Goal: Contribute content: Contribute content

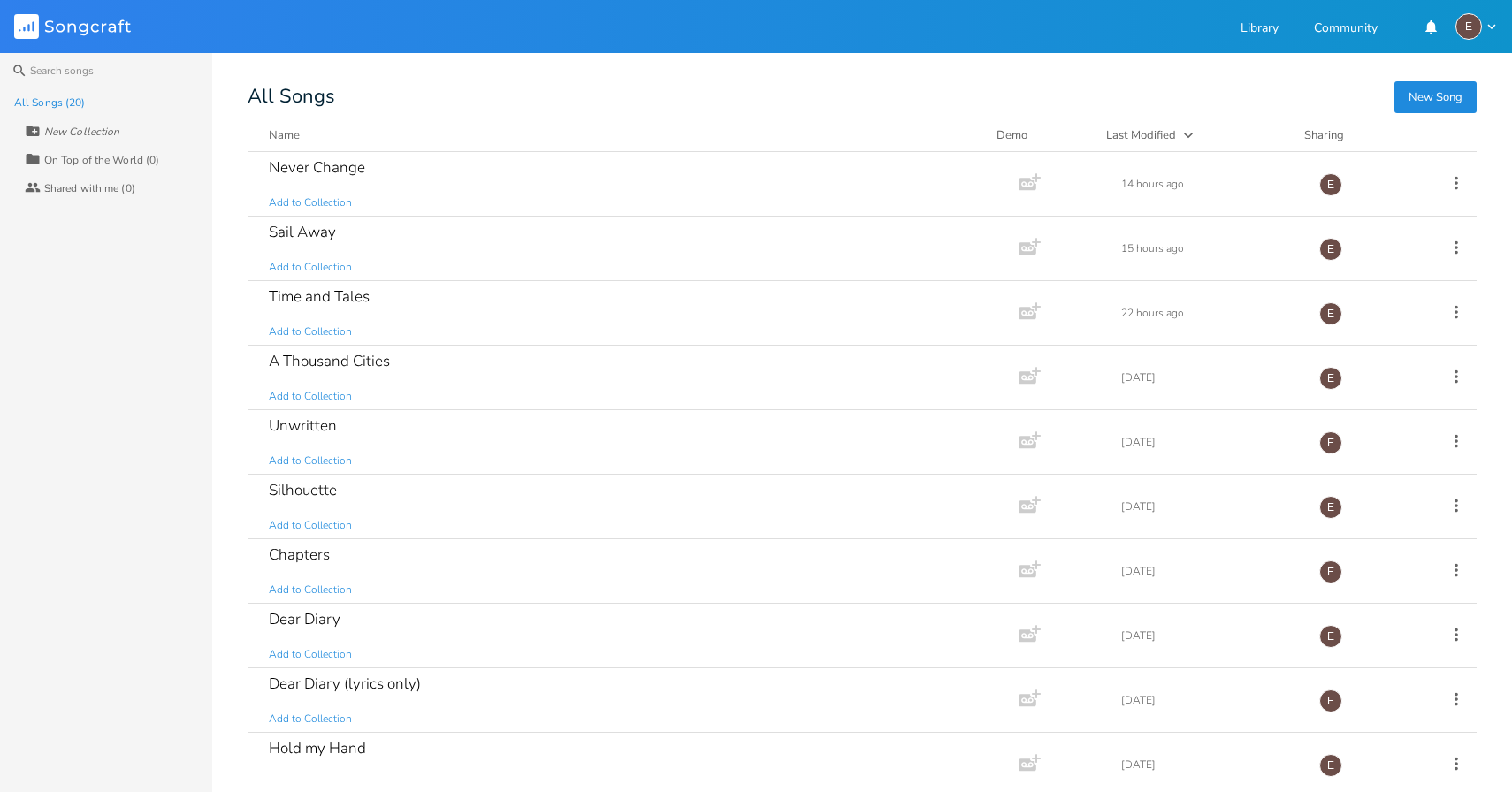
click at [537, 117] on div "New Song All Songs Name Demo Last Modified Sharing Never Change Add to Collecti…" at bounding box center [879, 434] width 1264 height 689
click at [503, 173] on div "Never Change Add to Collection" at bounding box center [629, 184] width 721 height 63
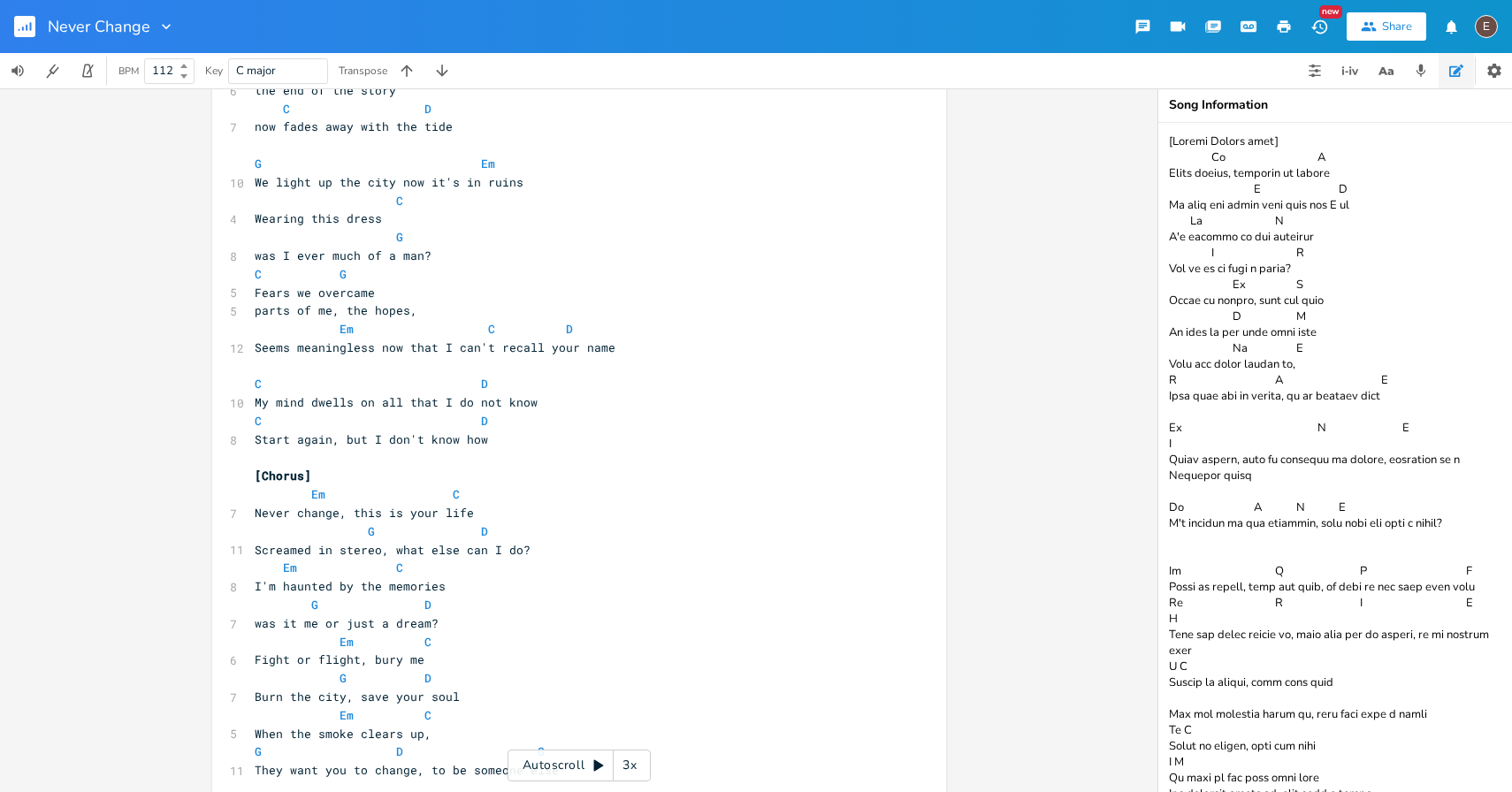
scroll to position [20, 0]
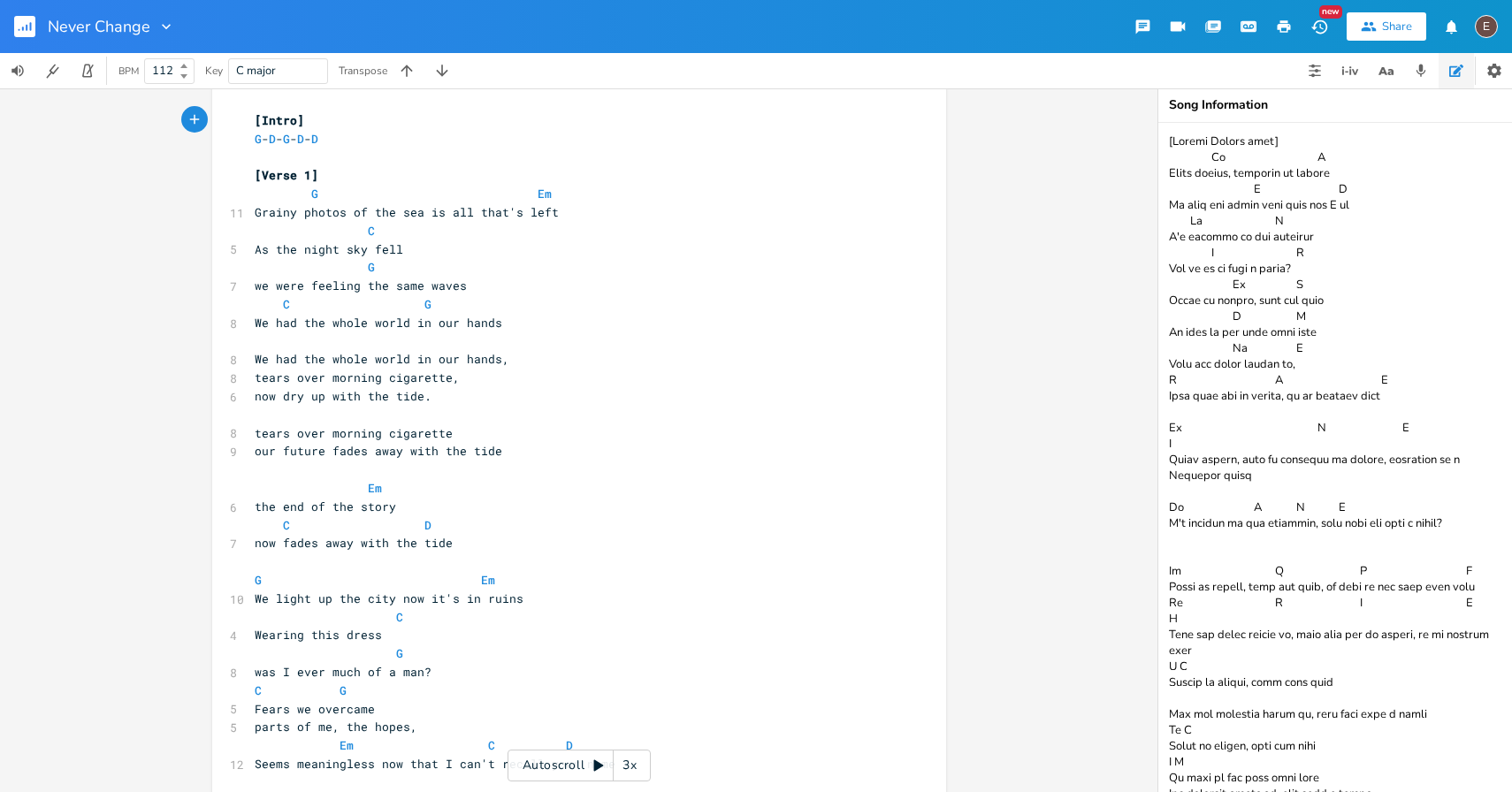
click at [36, 33] on button "button" at bounding box center [31, 25] width 35 height 42
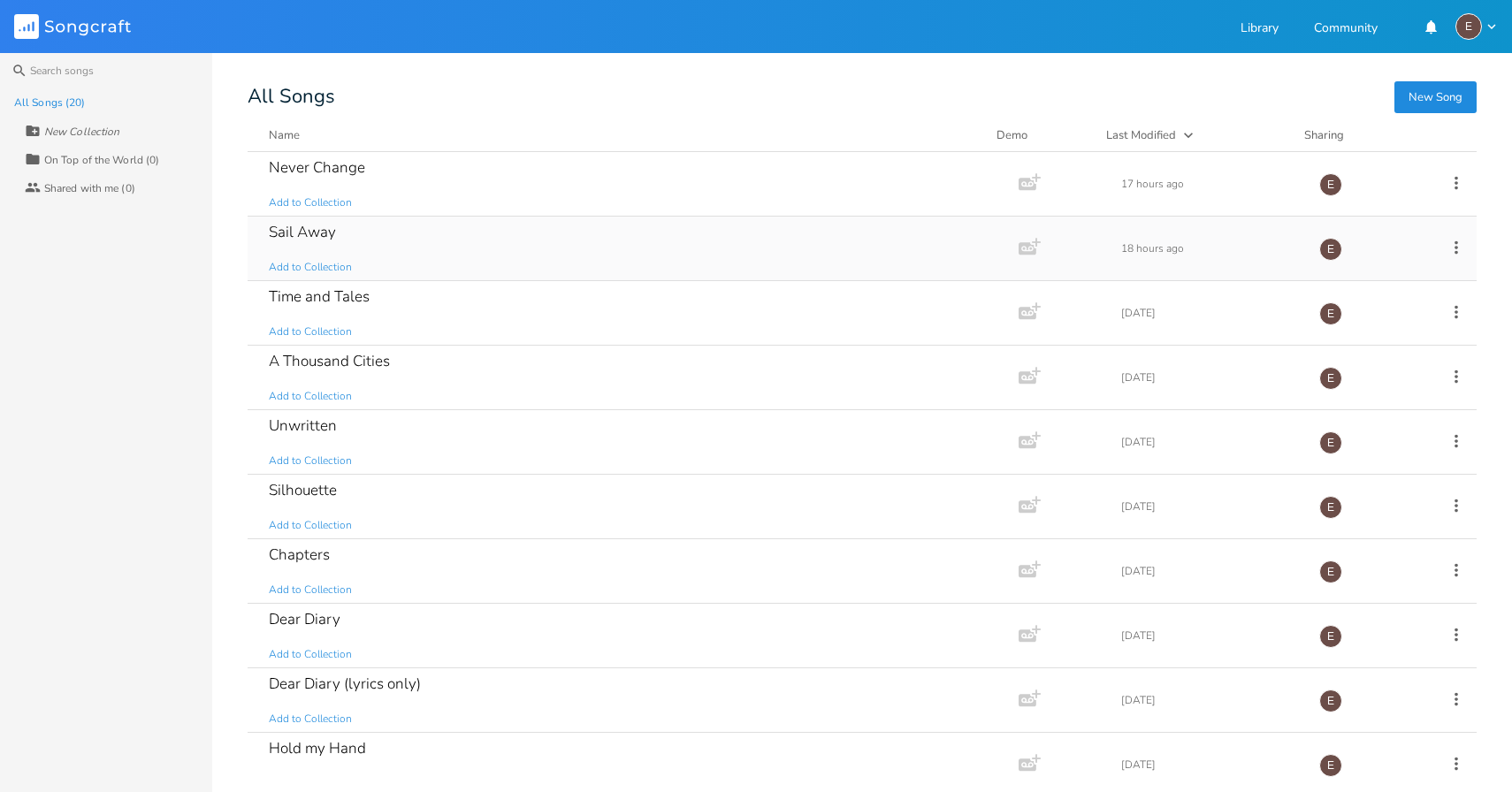
click at [455, 229] on div "Sail Away Add to Collection" at bounding box center [629, 248] width 721 height 63
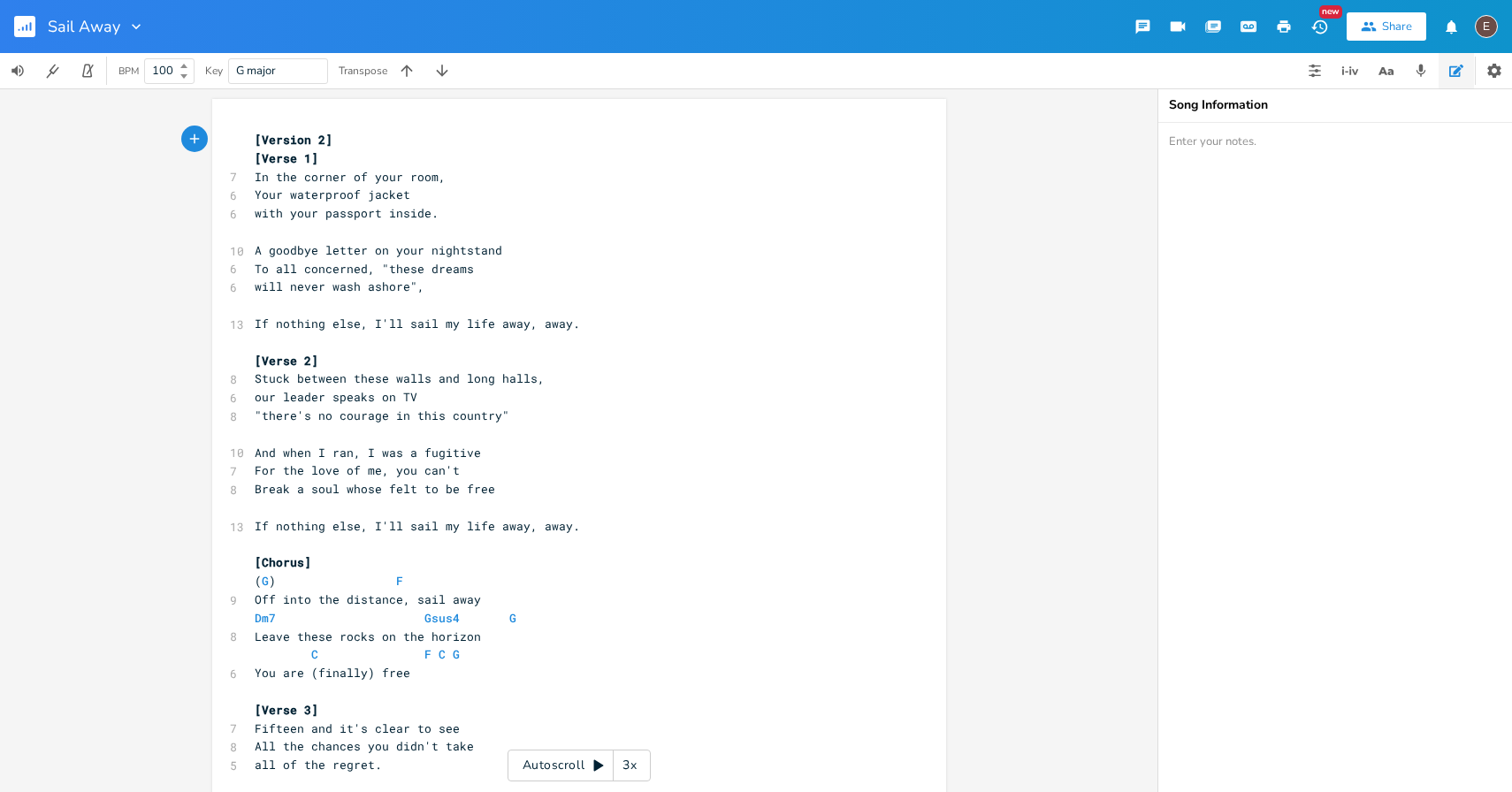
drag, startPoint x: 585, startPoint y: 523, endPoint x: 547, endPoint y: 553, distance: 48.4
click at [573, 527] on pre "If nothing else, I'll sail my life away, away." at bounding box center [570, 526] width 638 height 19
click at [385, 584] on span "( G ) F" at bounding box center [329, 581] width 148 height 16
type textarea "C"
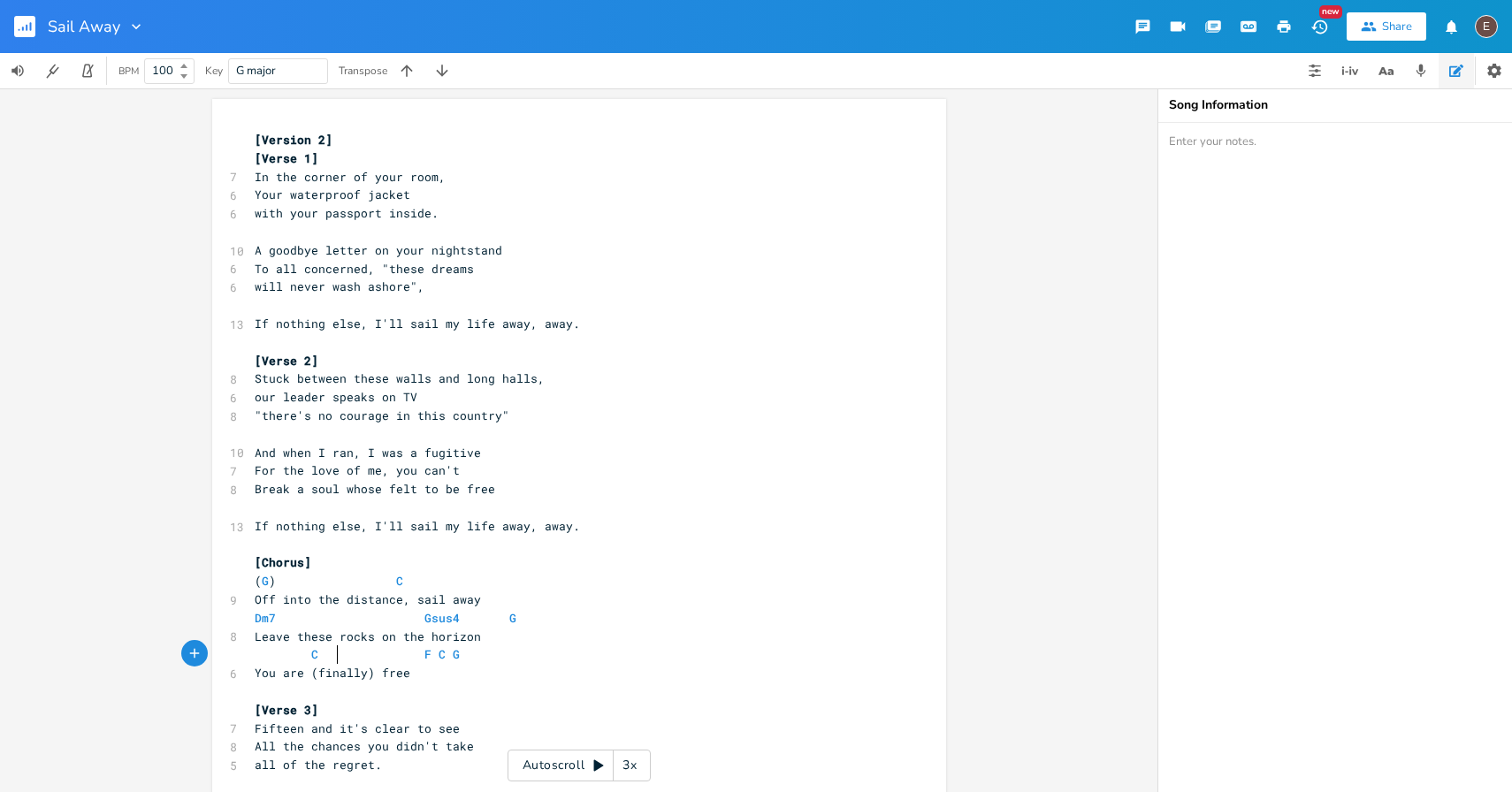
click at [344, 660] on span at bounding box center [353, 654] width 28 height 19
click at [425, 655] on span "F" at bounding box center [428, 654] width 7 height 17
type textarea "Dm7 Gsus 4"
type textarea "4 G"
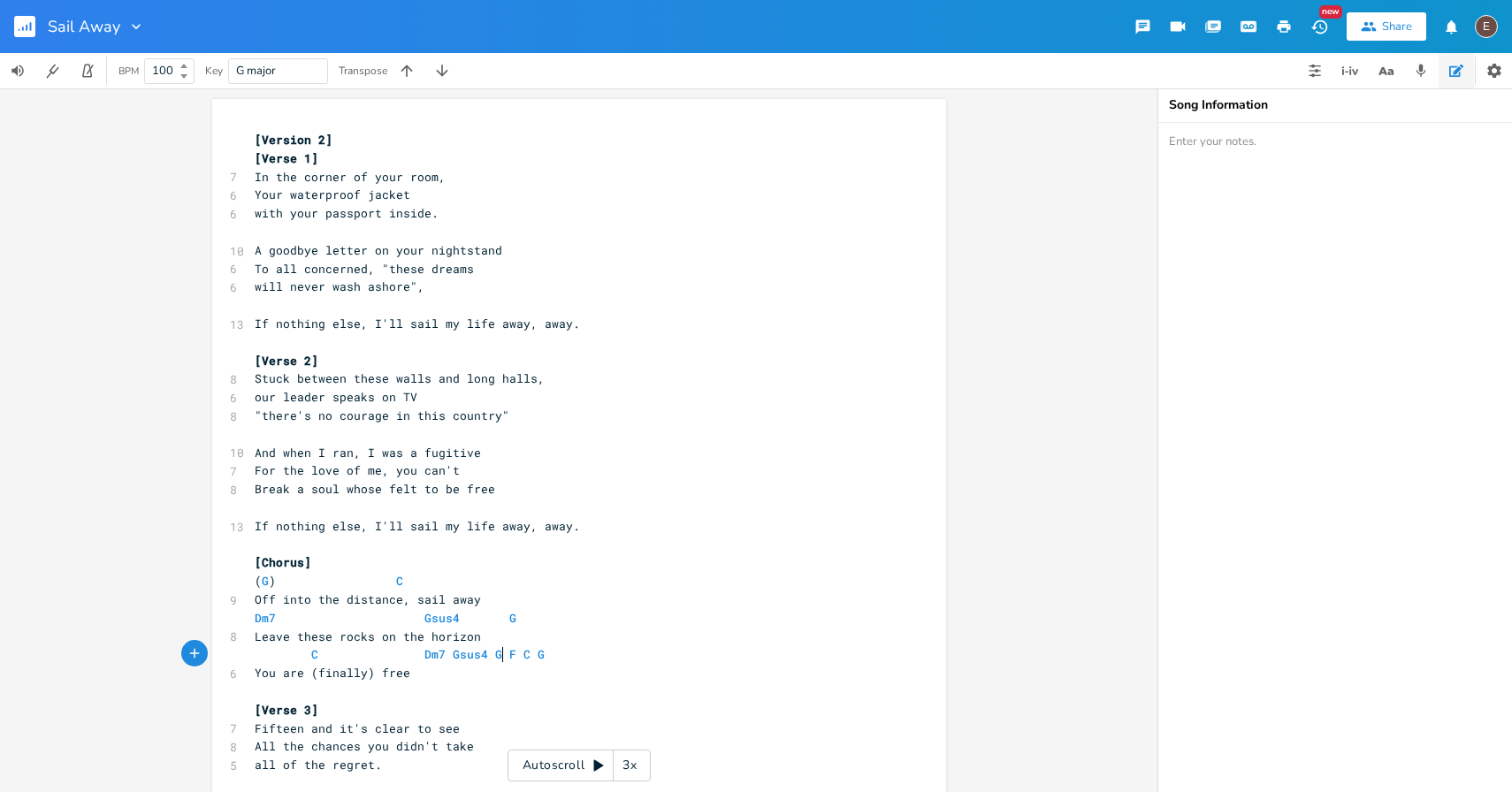
click at [24, 25] on rect "button" at bounding box center [24, 26] width 21 height 21
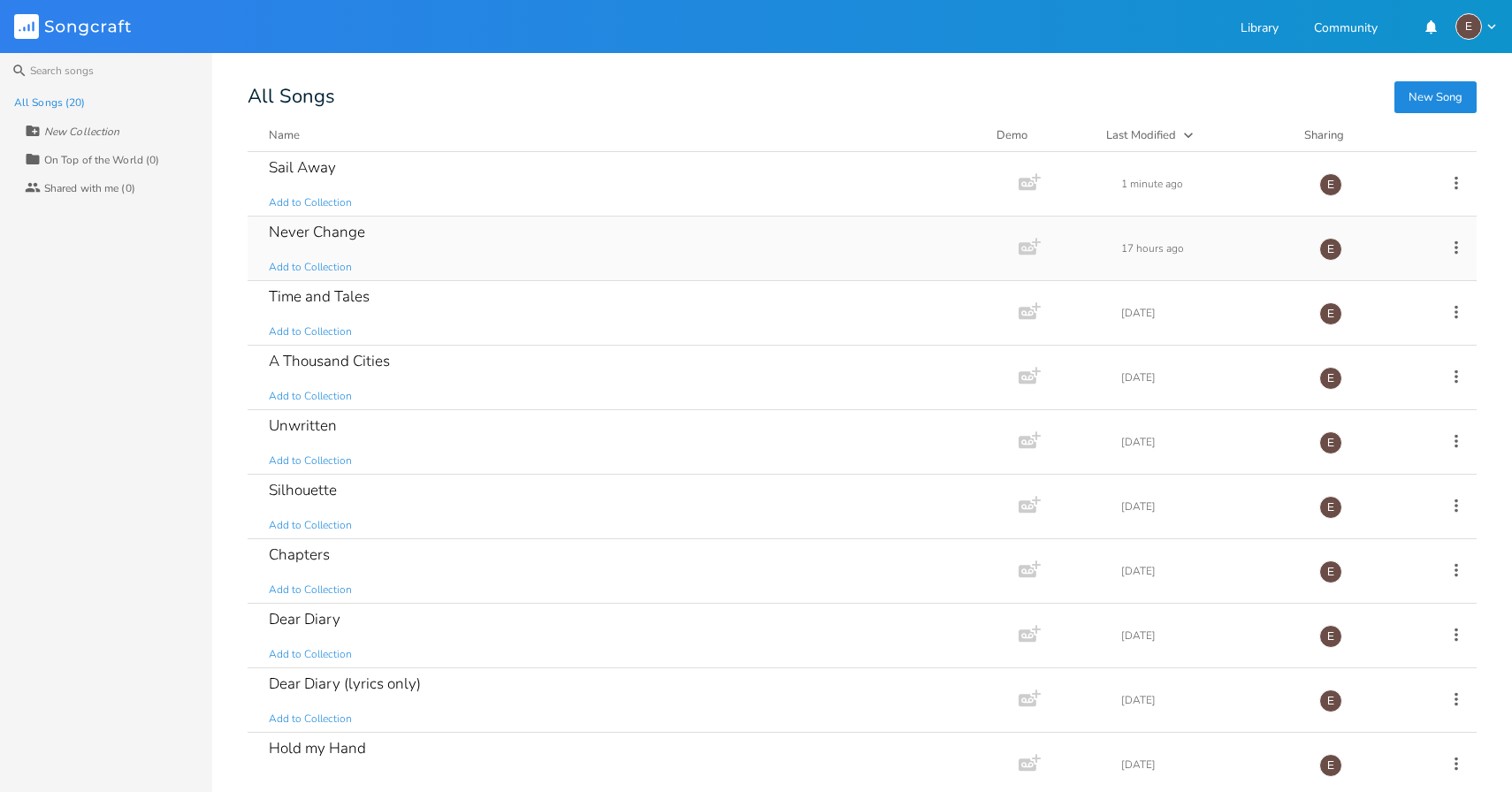
click at [436, 238] on div "Never Change Add to Collection" at bounding box center [629, 248] width 721 height 63
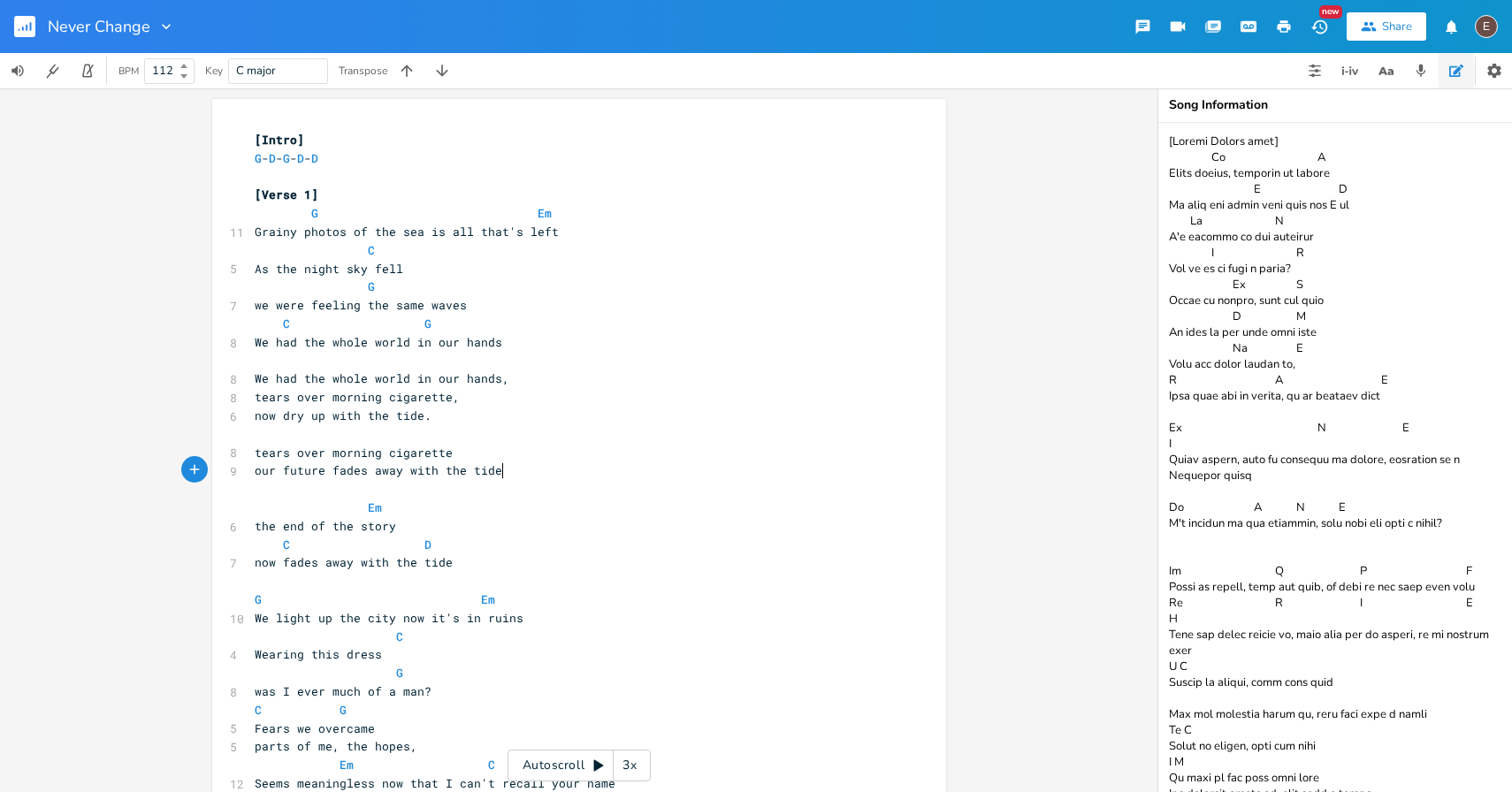
type textarea "We had the whole world in our hands, tears over morning cigarette, now dry up w…"
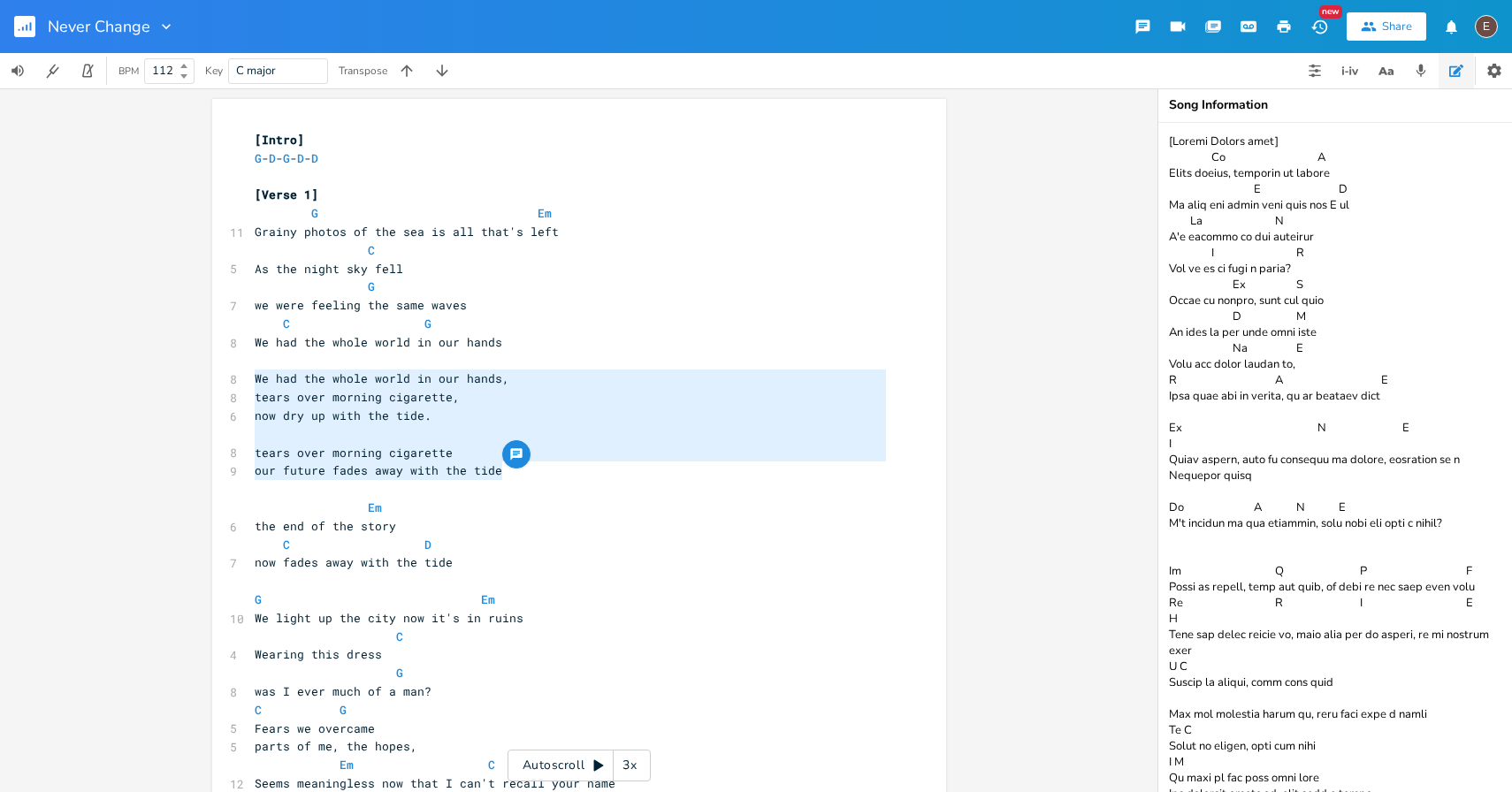
drag, startPoint x: 554, startPoint y: 474, endPoint x: 213, endPoint y: 377, distance: 354.5
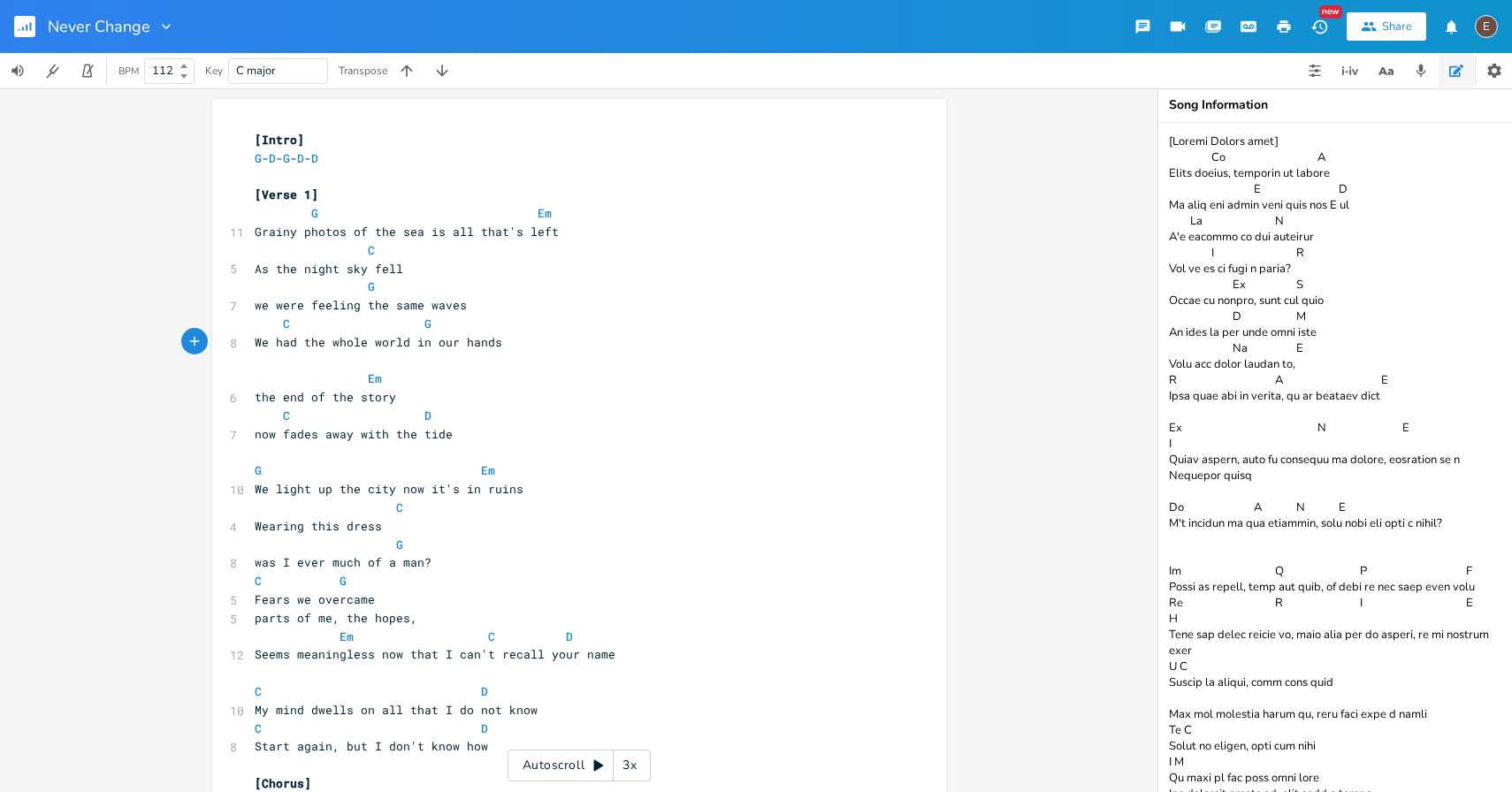
click at [292, 366] on pre "​" at bounding box center [570, 360] width 638 height 19
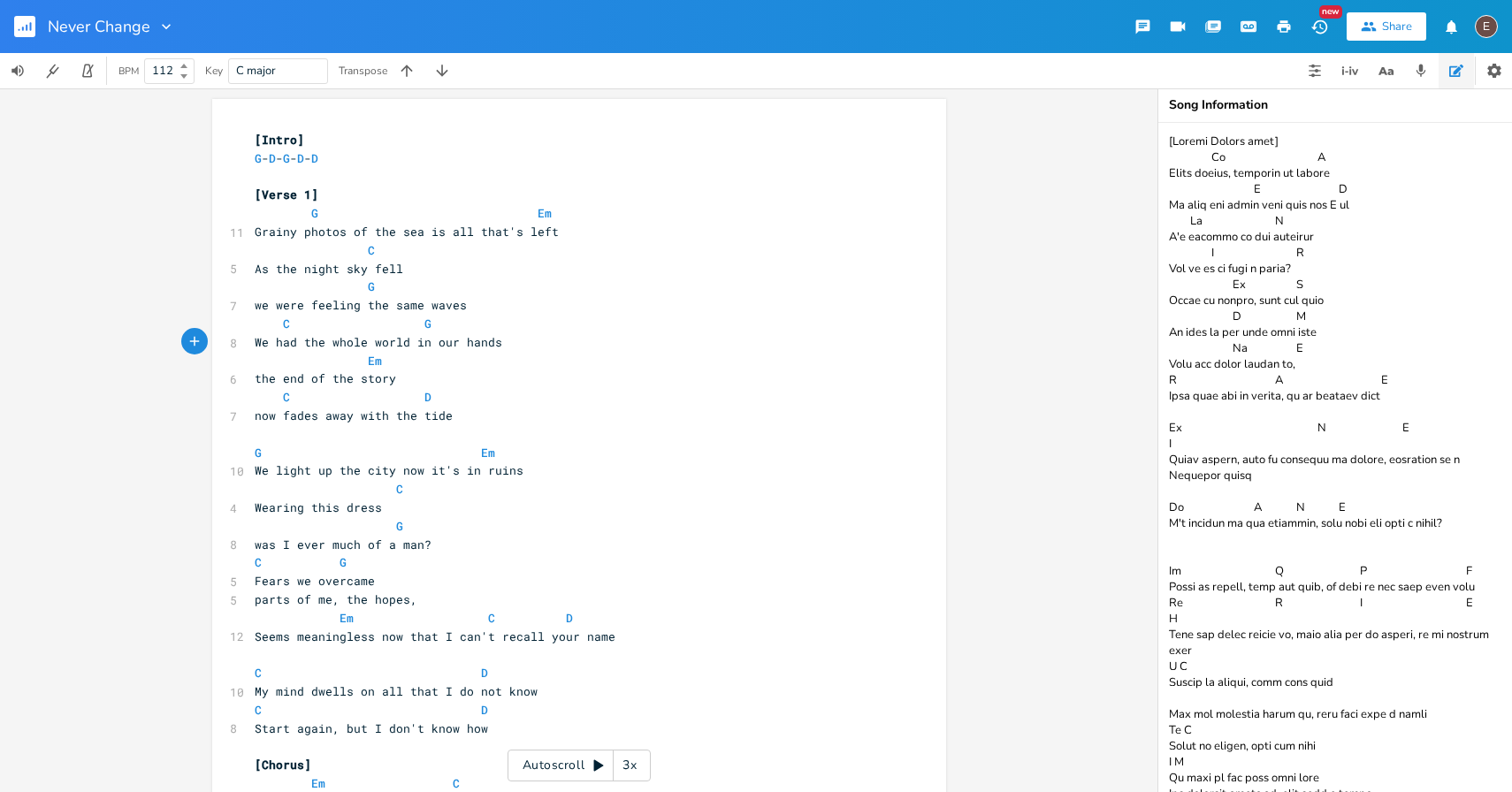
click at [1165, 141] on textarea at bounding box center [1334, 458] width 353 height 670
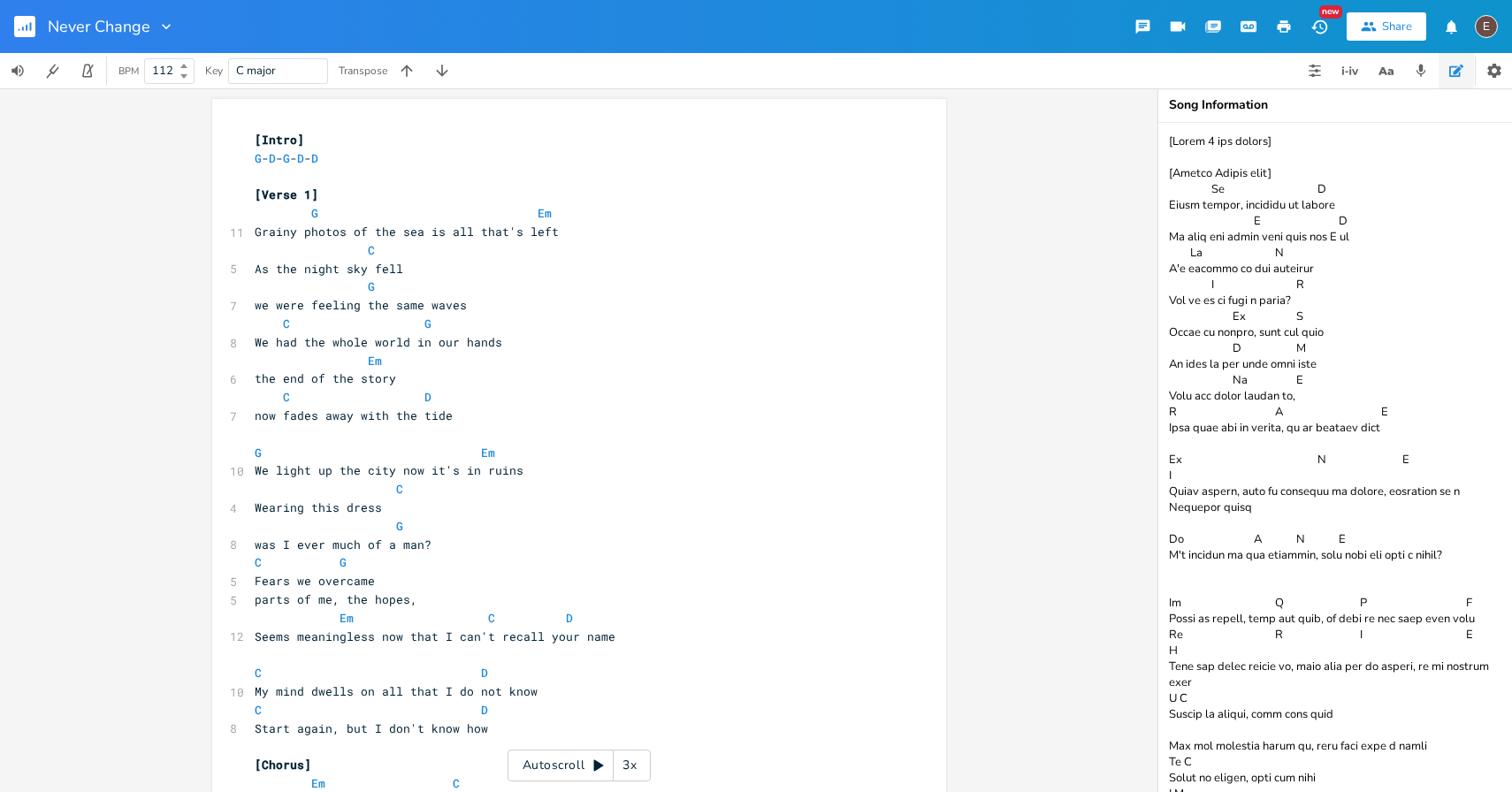
paste textarea "We had the whole world in our hands, tears over morning cigarette, now dry up w…"
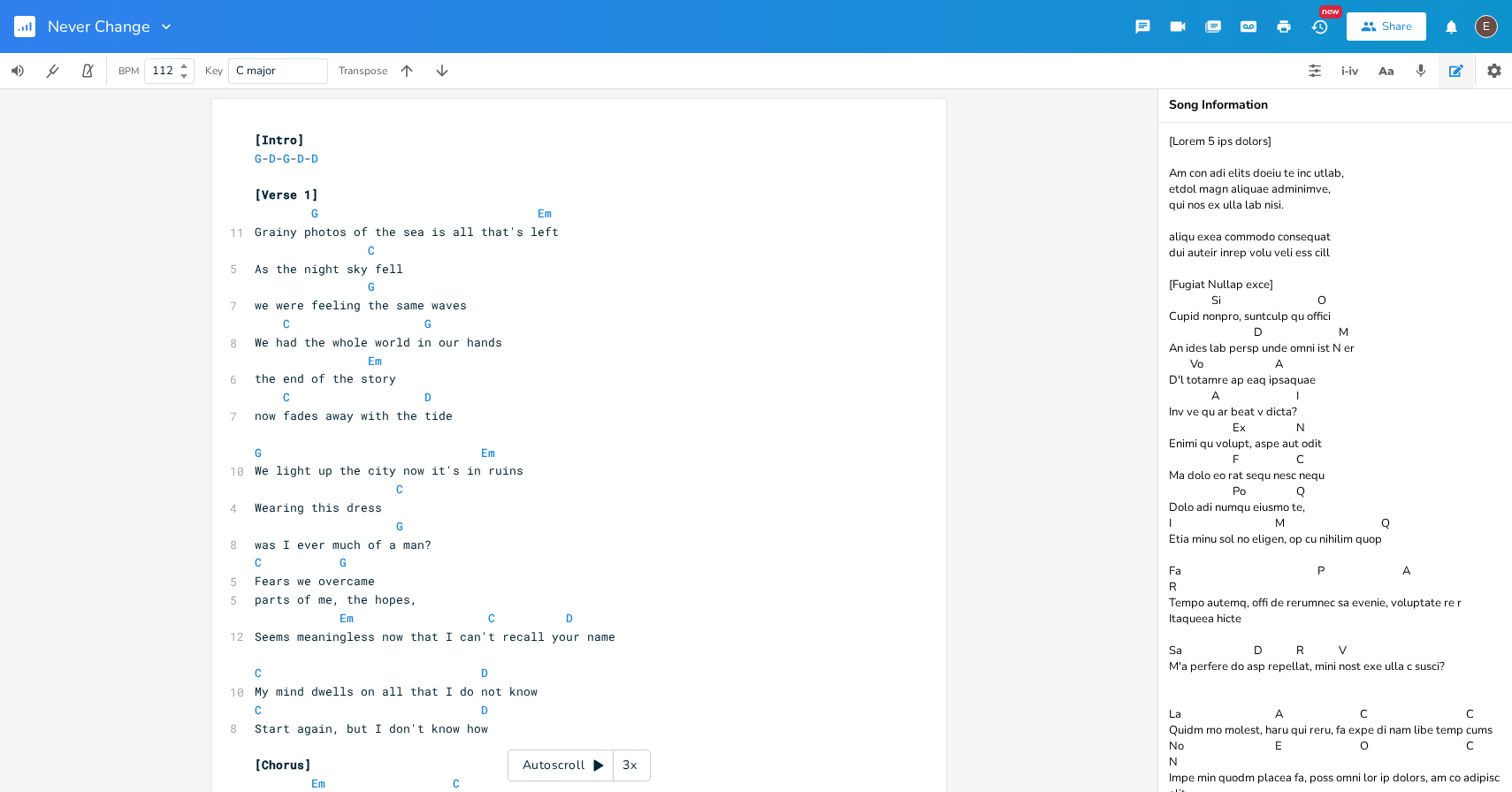
type textarea "[Verse 1 add backup] We had the whole world in our hands, tears over morning ci…"
click at [345, 602] on span "parts of me, the hopes," at bounding box center [336, 600] width 163 height 16
type textarea "parts of me, the hopes,"
click at [345, 602] on span "parts of me, the hopes," at bounding box center [336, 600] width 163 height 16
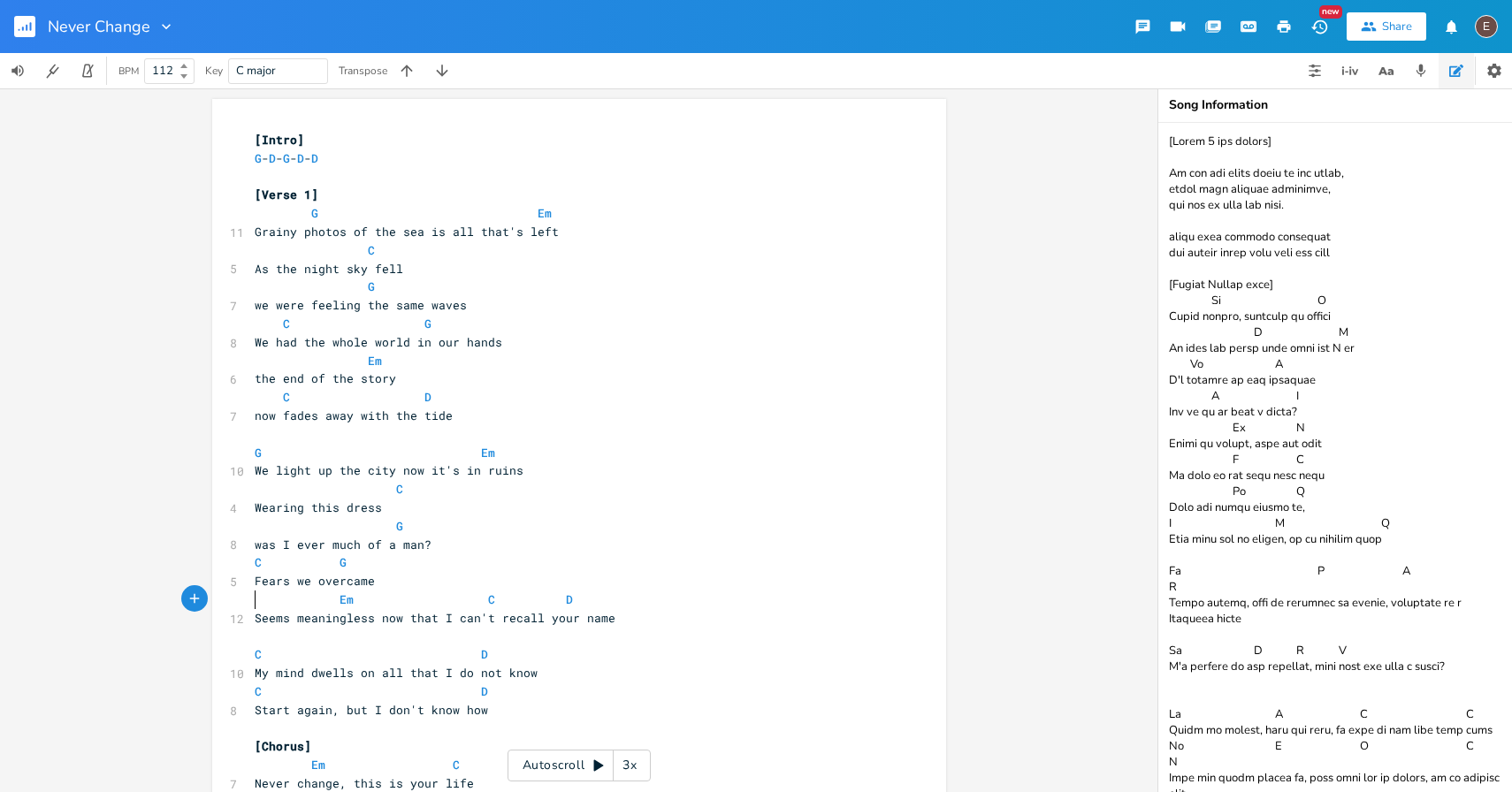
click at [1365, 251] on textarea at bounding box center [1334, 458] width 353 height 670
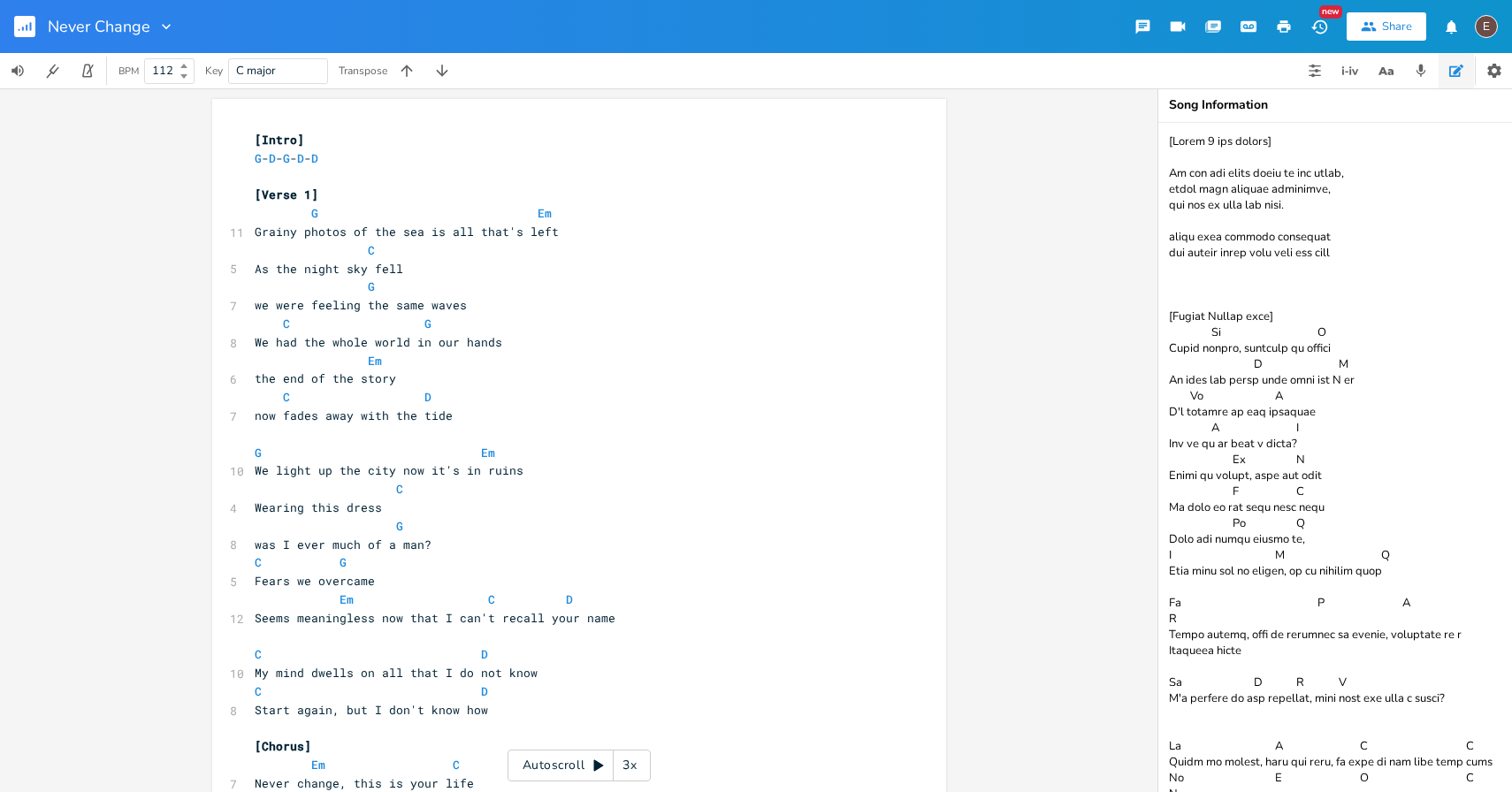
paste textarea "parts of me, the hopes,"
type textarea "[Verse 1 add backup] We had the whole world in our hands, tears over morning ci…"
click at [780, 335] on pre "We had the whole world in our hands" at bounding box center [570, 342] width 638 height 19
click at [1280, 20] on icon "button" at bounding box center [1284, 26] width 16 height 16
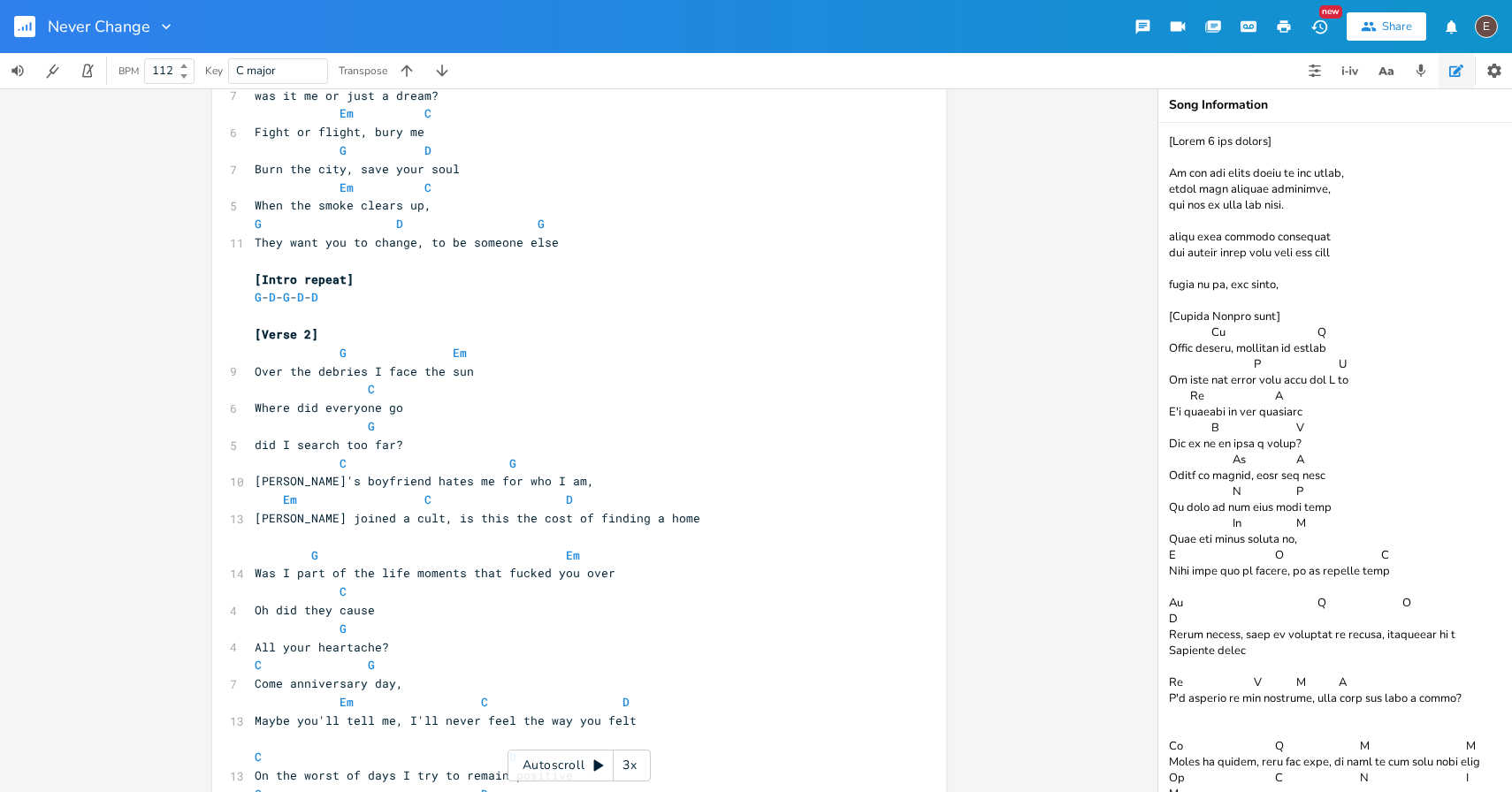
scroll to position [899, 0]
